Goal: Task Accomplishment & Management: Manage account settings

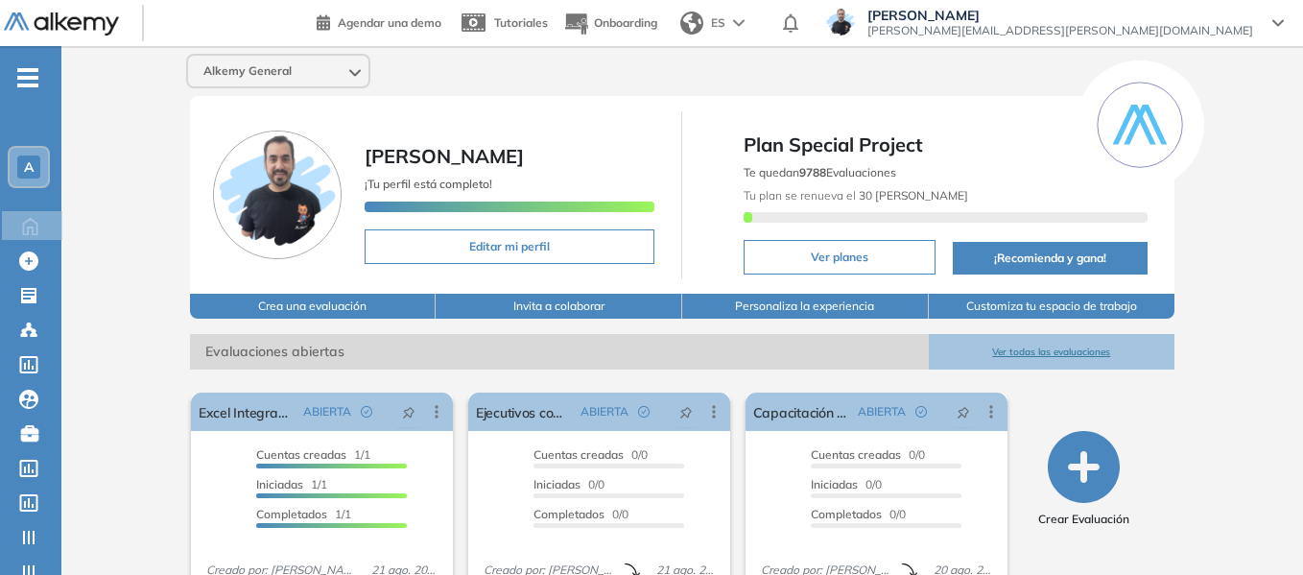
click at [27, 175] on div "A" at bounding box center [28, 166] width 23 height 23
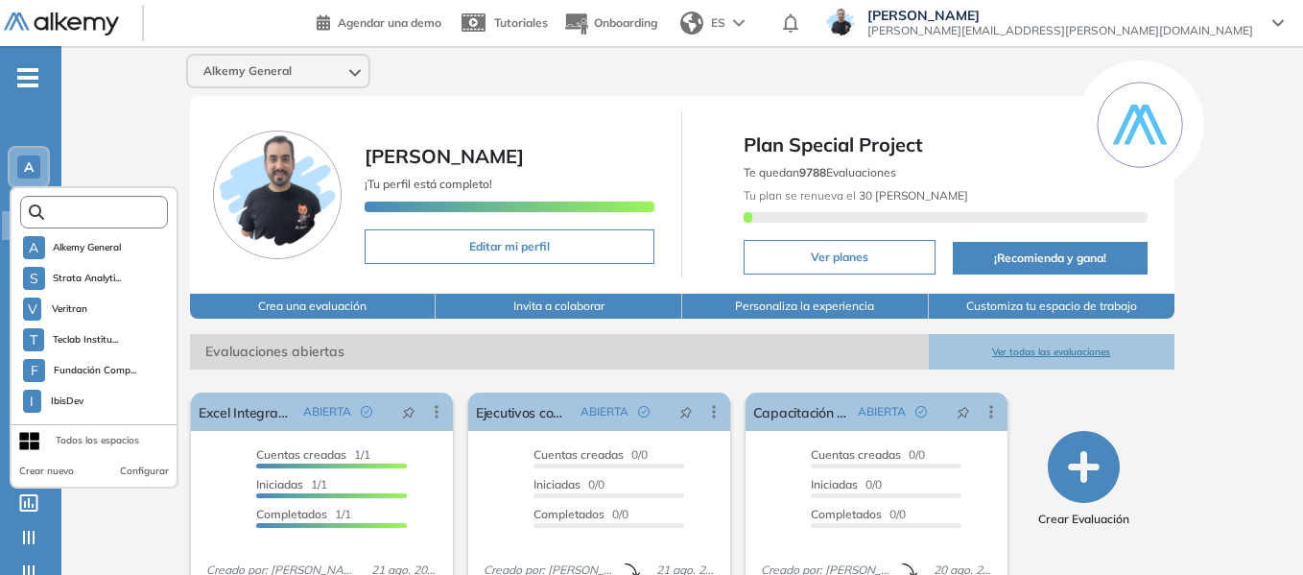
click at [134, 216] on input "text" at bounding box center [99, 212] width 111 height 14
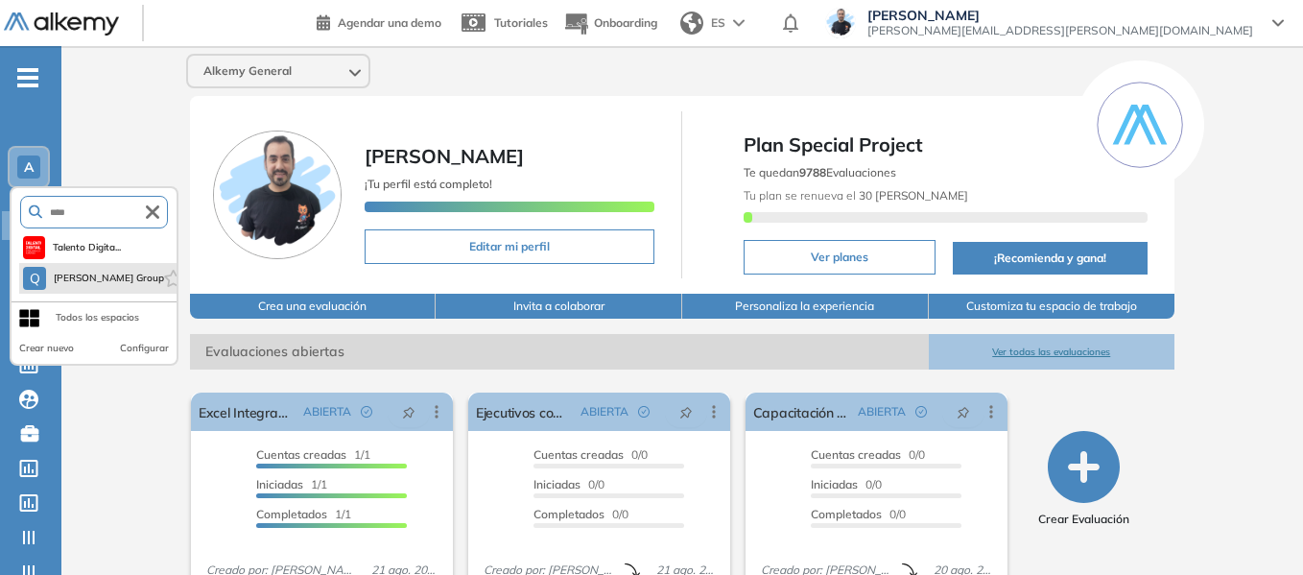
type input "****"
click at [112, 292] on li "Q Quales Group" at bounding box center [97, 278] width 157 height 31
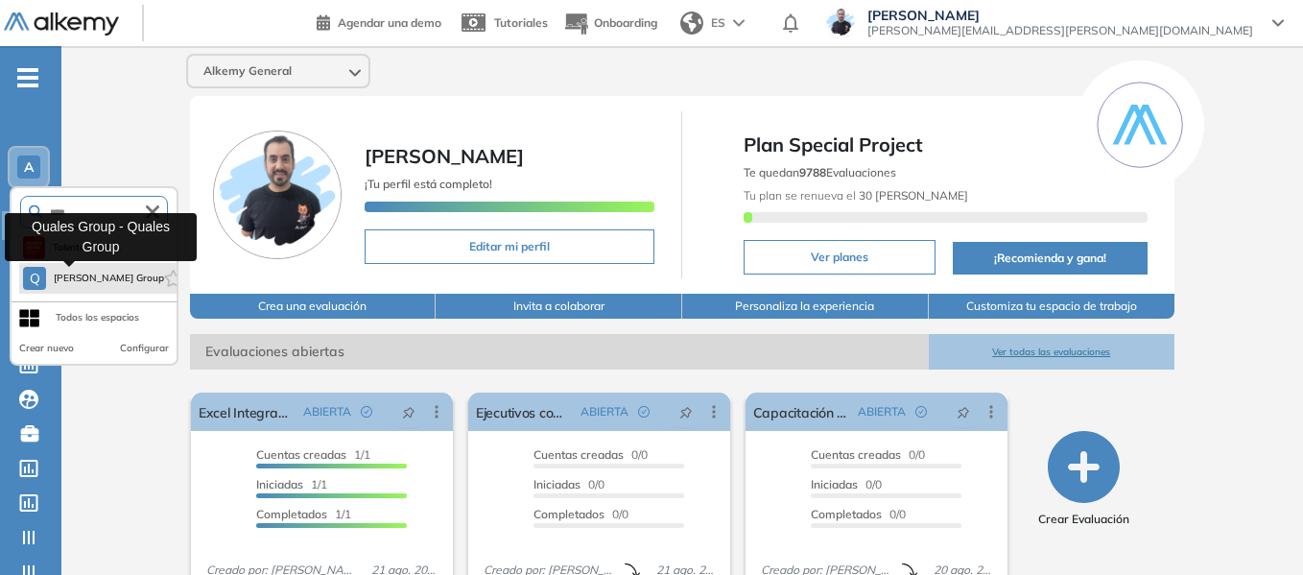
click at [77, 285] on span "Quales Group" at bounding box center [107, 278] width 106 height 15
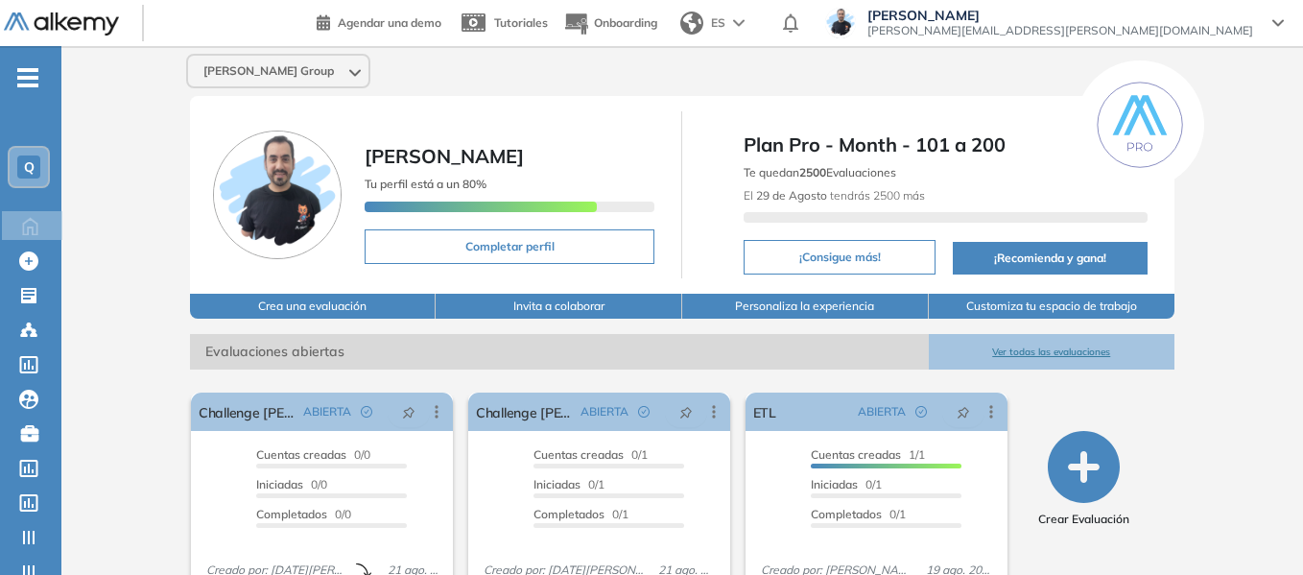
click at [1037, 302] on button "Customiza tu espacio de trabajo" at bounding box center [1052, 306] width 247 height 25
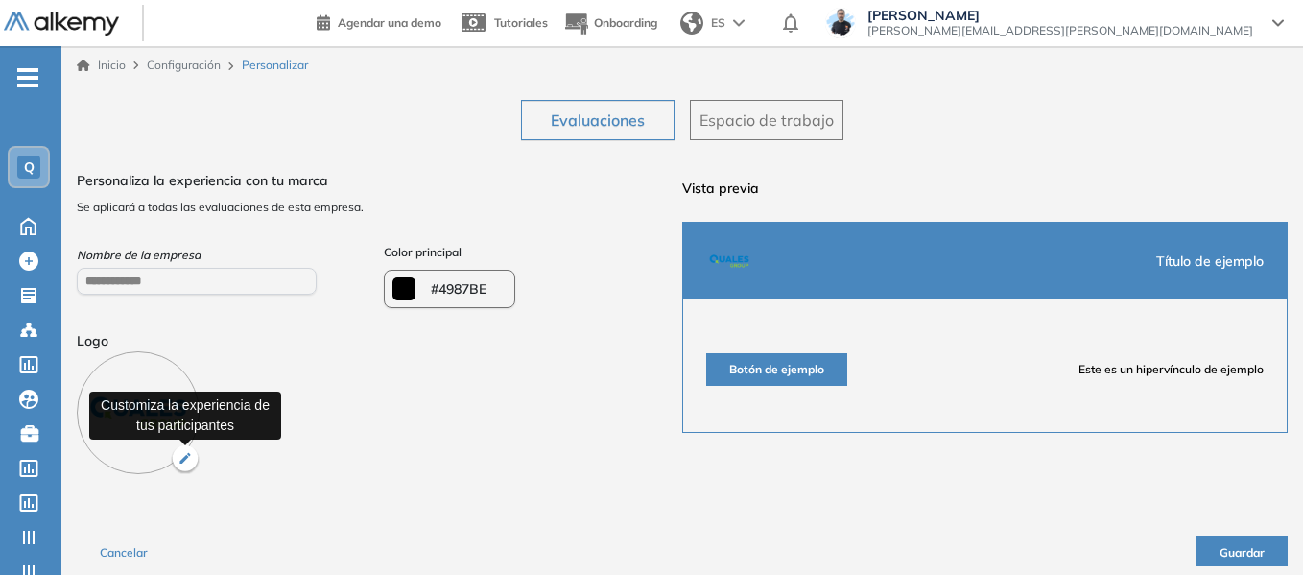
click at [183, 462] on img "button" at bounding box center [185, 459] width 29 height 29
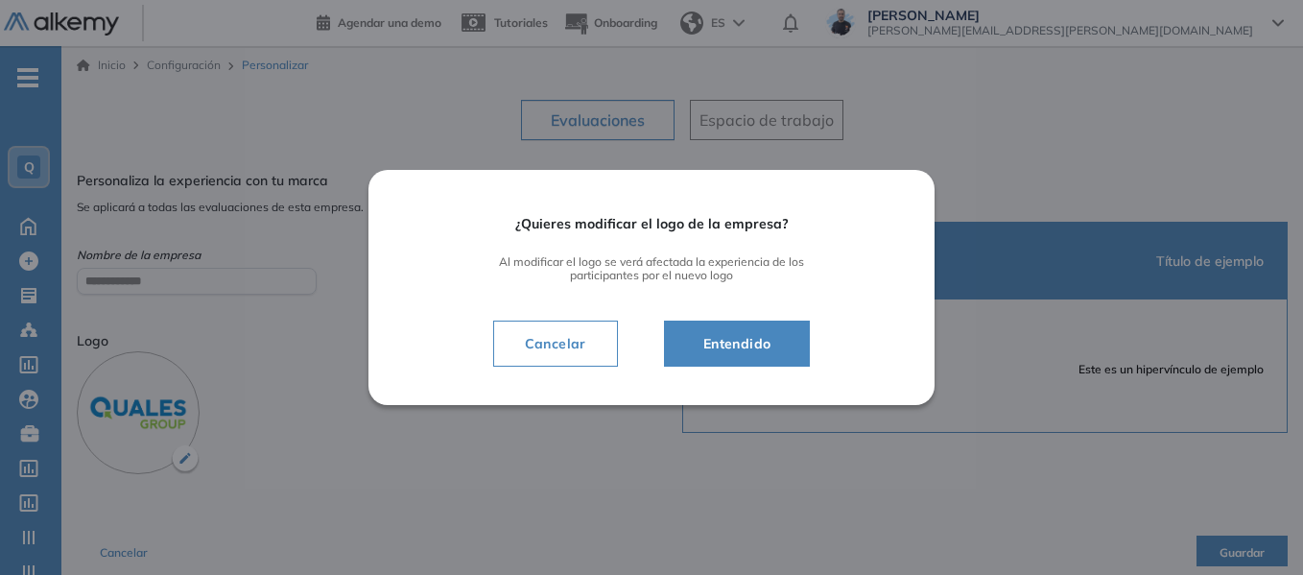
click at [772, 338] on span "Entendido" at bounding box center [737, 343] width 99 height 23
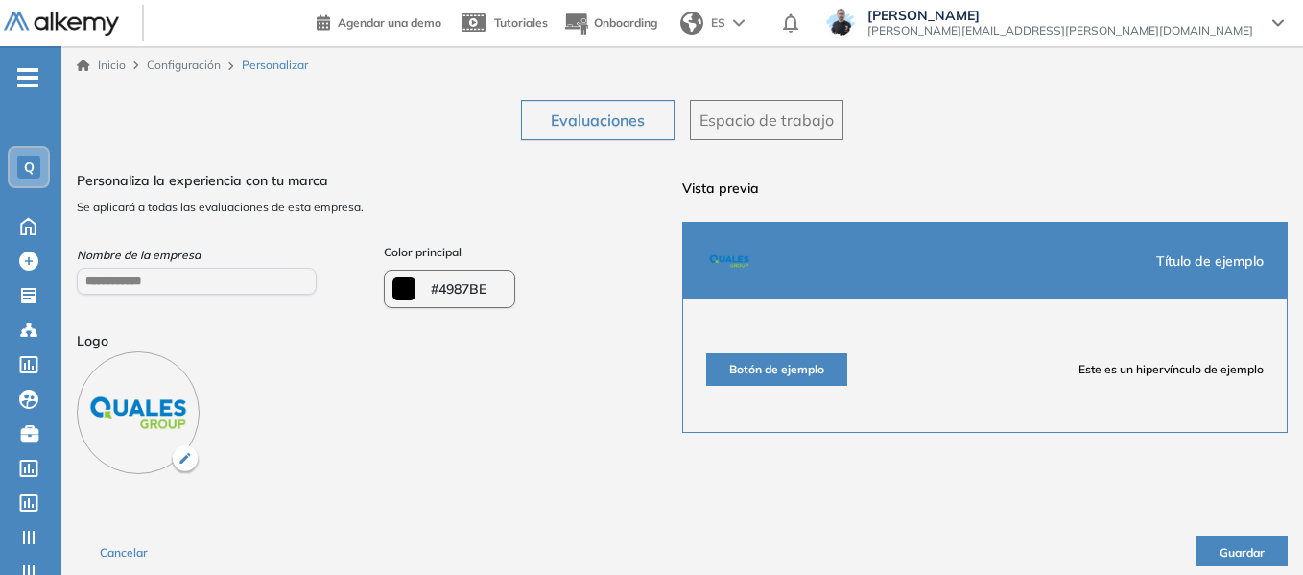
type input "*******"
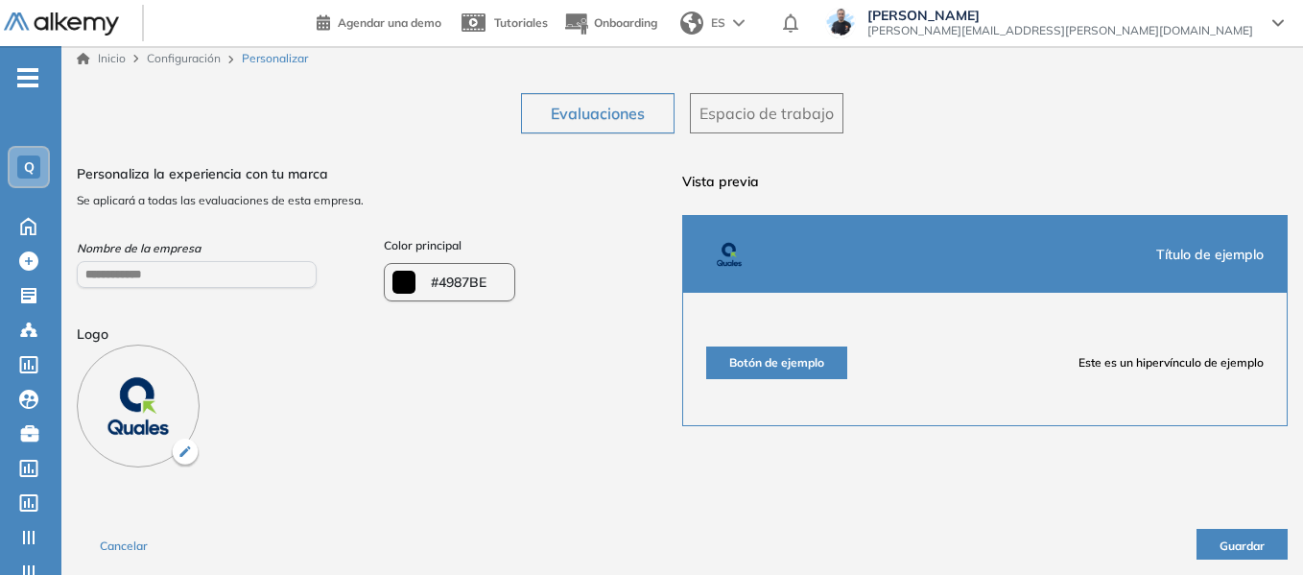
click at [1205, 547] on button "Guardar" at bounding box center [1242, 544] width 91 height 31
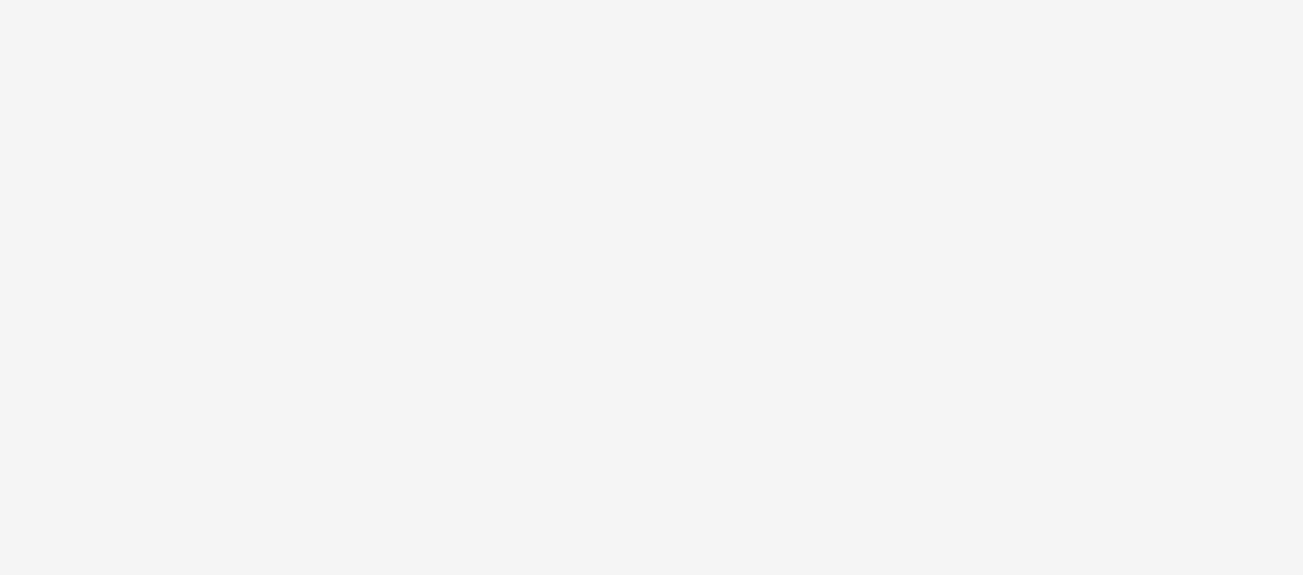
scroll to position [0, 0]
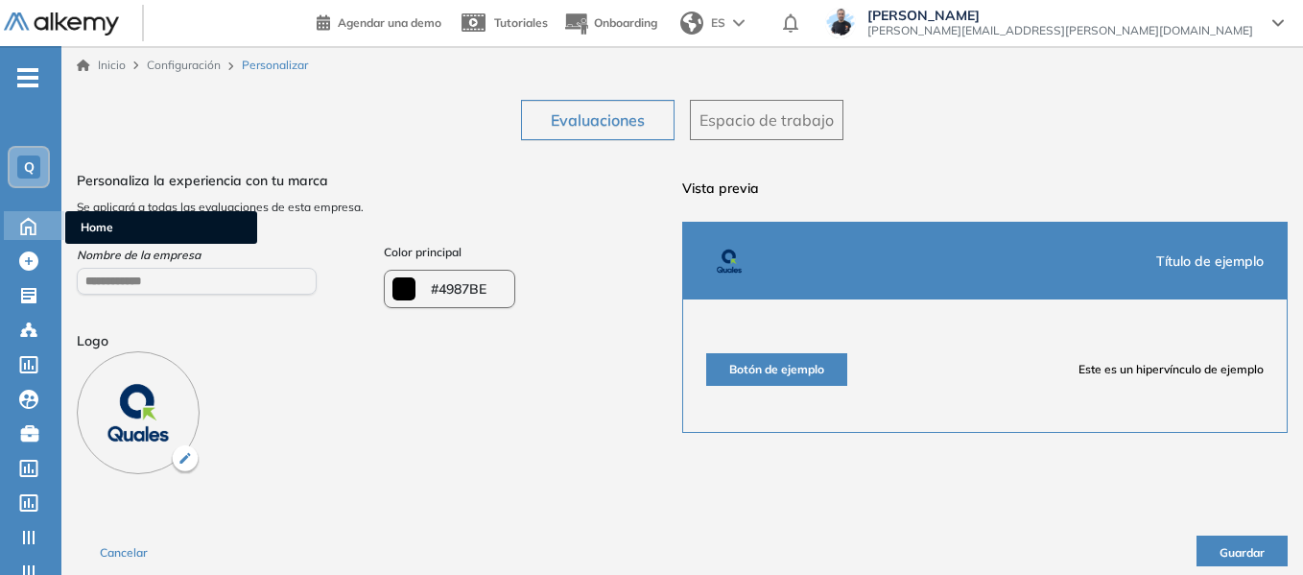
click at [22, 223] on icon at bounding box center [28, 226] width 14 height 16
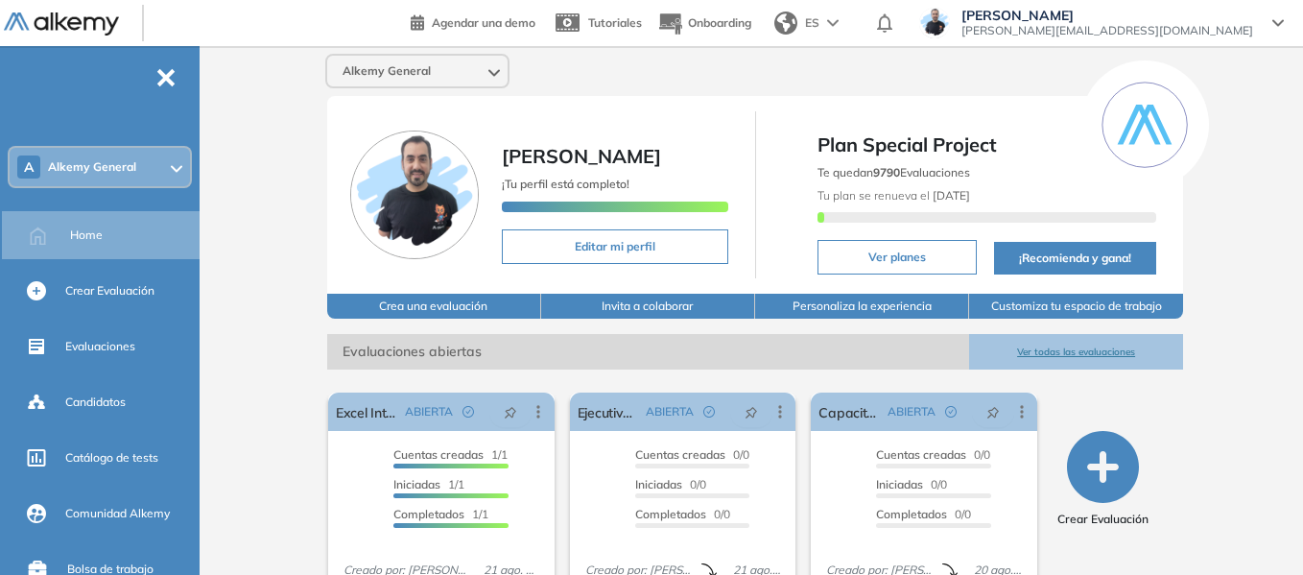
click at [116, 160] on span "Alkemy General" at bounding box center [92, 166] width 88 height 15
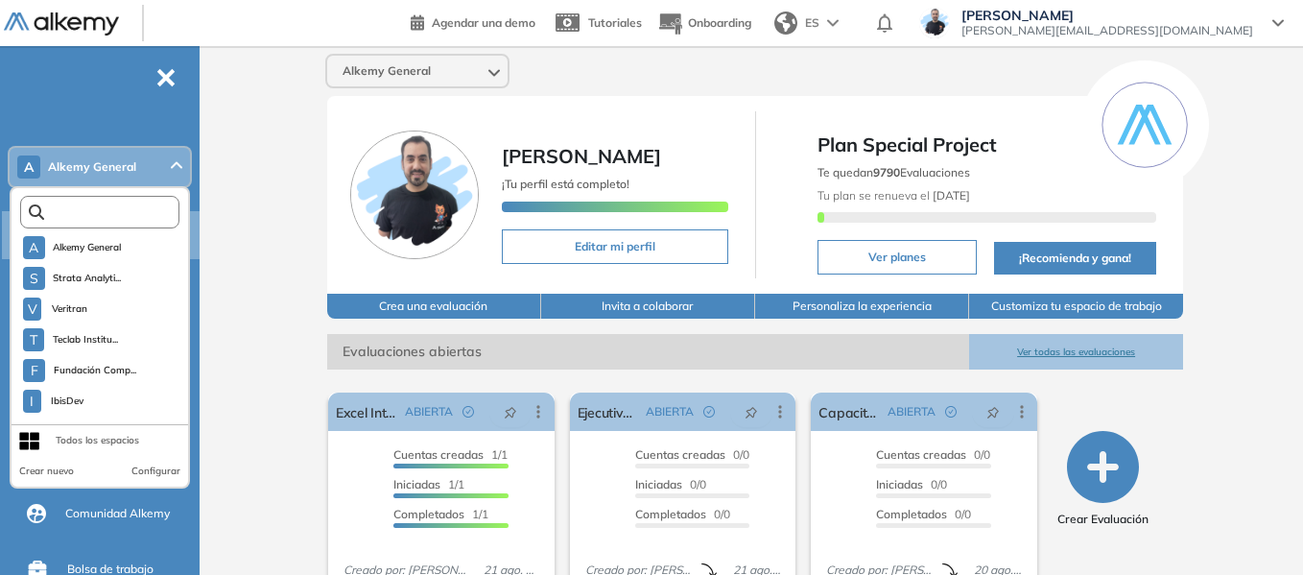
click at [108, 212] on input "text" at bounding box center [104, 212] width 120 height 14
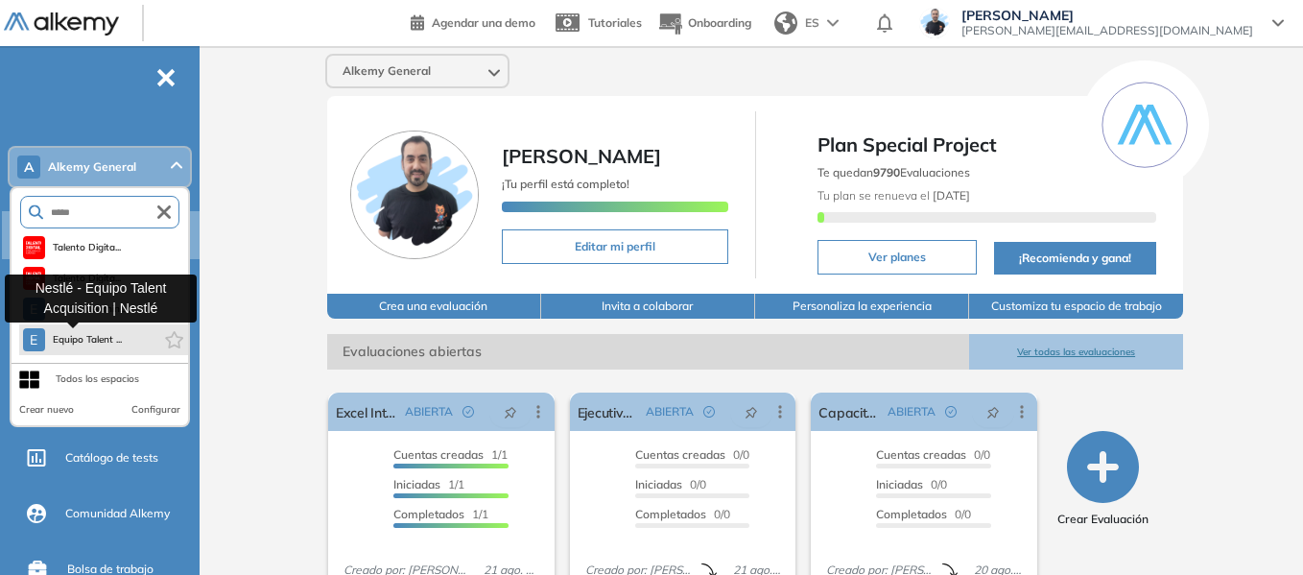
type input "*****"
click at [103, 331] on button "E Equipo Talent ..." at bounding box center [73, 339] width 100 height 23
